Goal: Navigation & Orientation: Go to known website

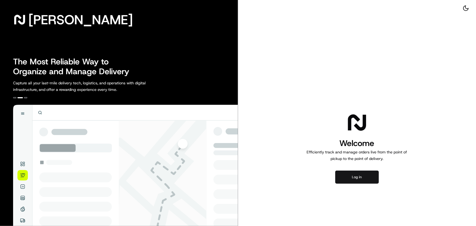
click at [356, 175] on button "Log in" at bounding box center [357, 176] width 44 height 13
